Goal: Communication & Community: Share content

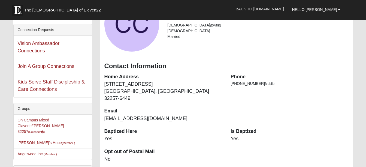
scroll to position [55, 0]
click at [52, 122] on li "On Campus Mixed Claverie/Foster 32257 (Coleader )" at bounding box center [53, 125] width 78 height 23
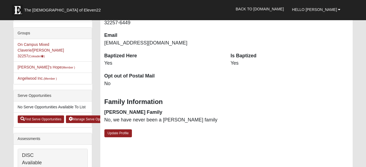
scroll to position [109, 0]
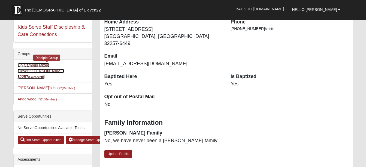
click at [47, 66] on link "On Campus Mixed Claverie/Foster 32257 (Coleader )" at bounding box center [41, 71] width 46 height 16
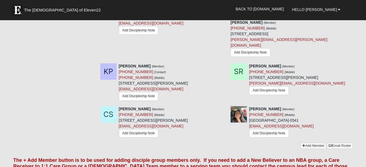
scroll to position [682, 0]
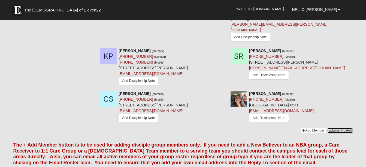
click at [335, 128] on link "Email Roster" at bounding box center [340, 131] width 26 height 6
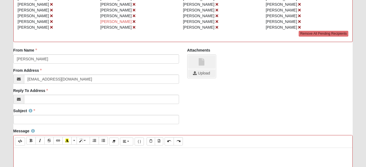
scroll to position [82, 0]
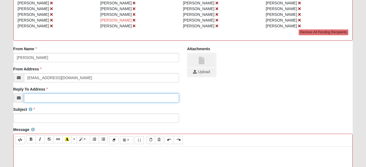
click at [34, 98] on input "Reply To Address" at bounding box center [101, 97] width 155 height 9
type input "[EMAIL_ADDRESS][DOMAIN_NAME]"
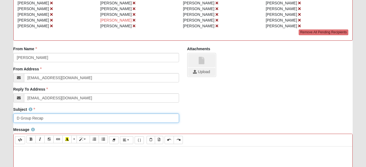
type input "D Group Recap"
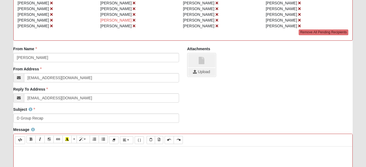
click at [25, 151] on p at bounding box center [183, 152] width 334 height 6
paste div
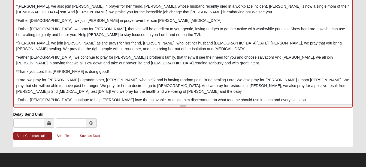
scroll to position [109, 0]
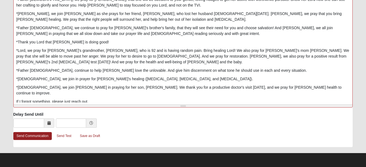
click at [301, 85] on p "*[DEMOGRAPHIC_DATA], we join [PERSON_NAME] in praying for her son, [PERSON_NAME…" at bounding box center [183, 90] width 334 height 11
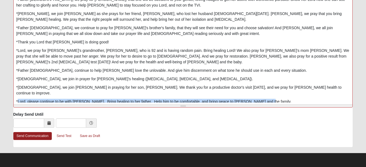
drag, startPoint x: 17, startPoint y: 79, endPoint x: 256, endPoint y: 76, distance: 238.9
click at [256, 99] on p "*Lord, please continue to be with [PERSON_NAME]. Bring healing to her father. H…" at bounding box center [183, 102] width 334 height 6
copy p "Lord, please continue to be with [PERSON_NAME]. Bring healing to her father. He…"
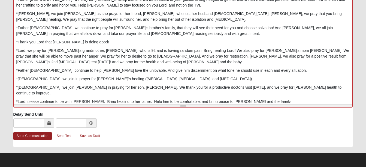
click at [100, 116] on p "Have a blessed week y'all!" at bounding box center [183, 119] width 334 height 6
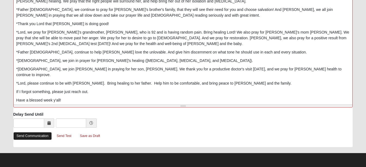
click at [44, 135] on link "Send Communication" at bounding box center [32, 136] width 38 height 8
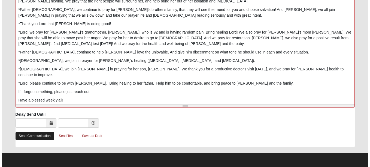
scroll to position [0, 0]
